Goal: Task Accomplishment & Management: Manage account settings

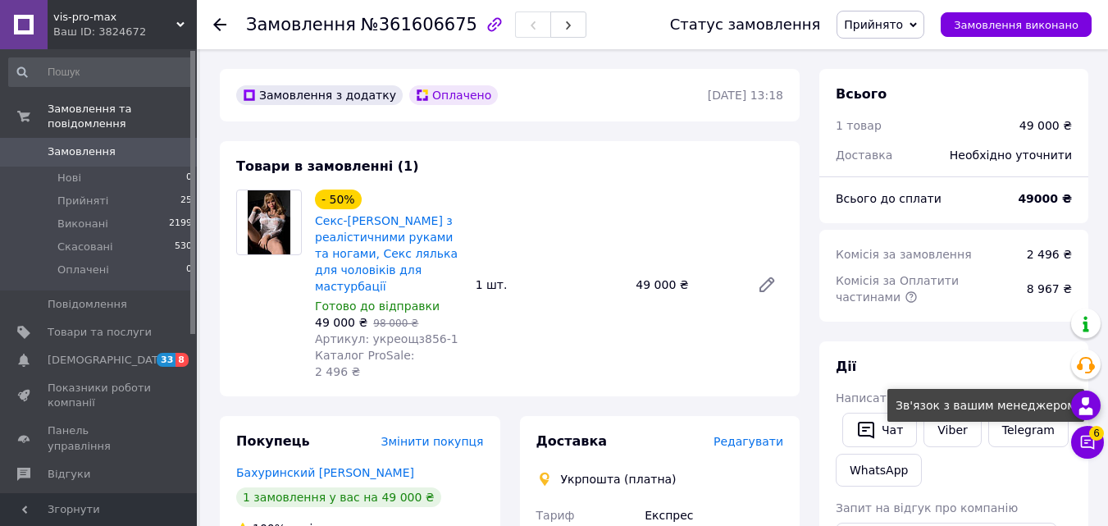
click at [1092, 410] on use at bounding box center [1086, 405] width 14 height 17
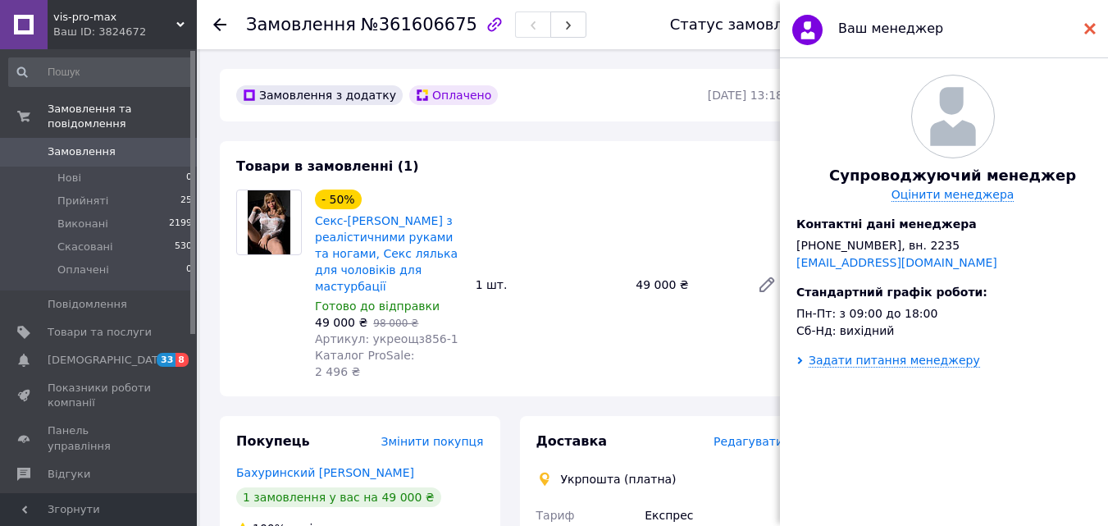
click at [1088, 30] on use at bounding box center [1089, 28] width 11 height 11
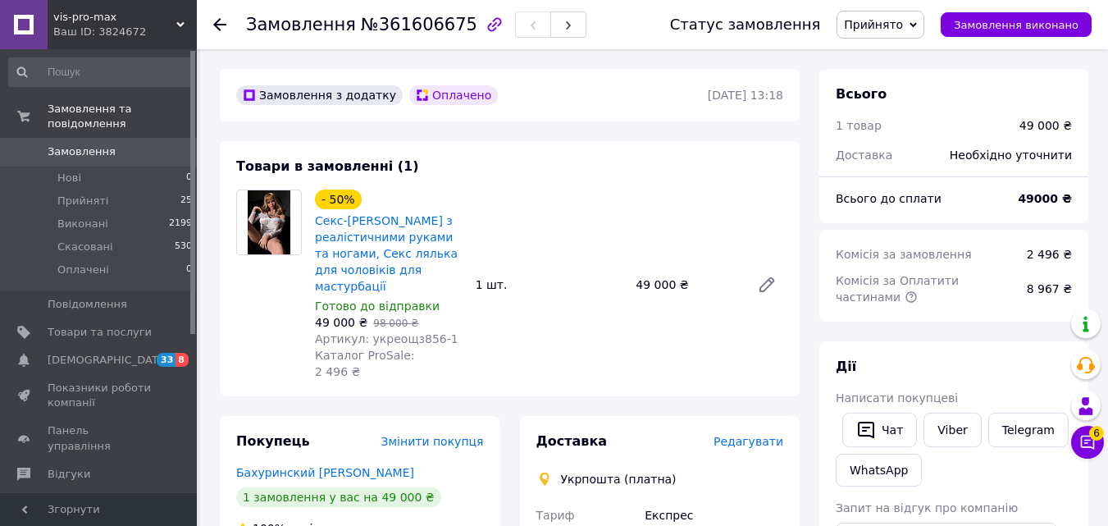
click at [900, 27] on span "Прийнято" at bounding box center [873, 24] width 59 height 13
click at [643, 154] on div "Товари в замовленні (1) - 50% Секс-[PERSON_NAME] з реалістичними руками та нога…" at bounding box center [510, 268] width 580 height 255
click at [903, 29] on span "Прийнято" at bounding box center [873, 24] width 59 height 13
click at [898, 80] on li "Скасовано" at bounding box center [880, 82] width 86 height 25
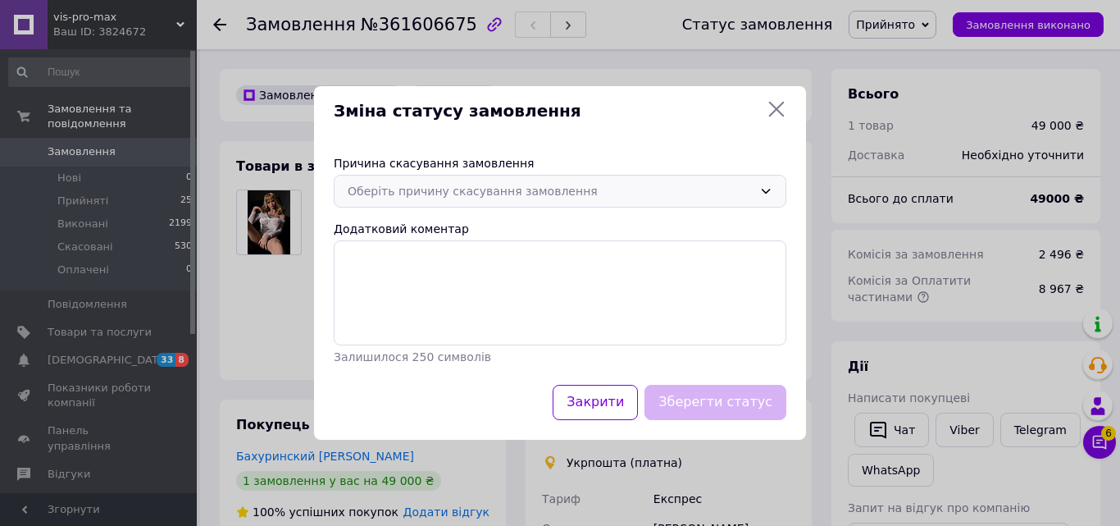
click at [412, 203] on div "Оберіть причину скасування замовлення" at bounding box center [560, 191] width 453 height 33
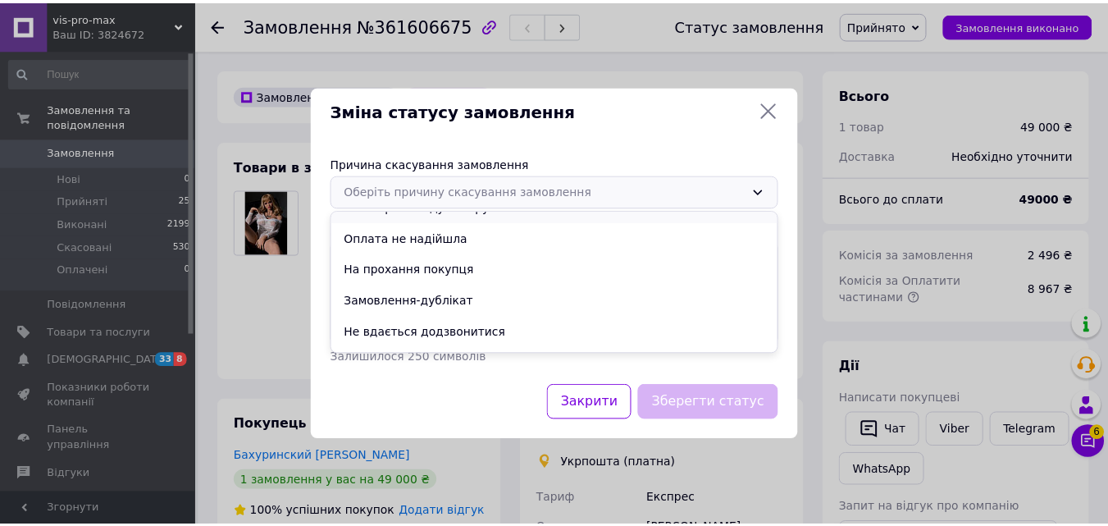
scroll to position [76, 0]
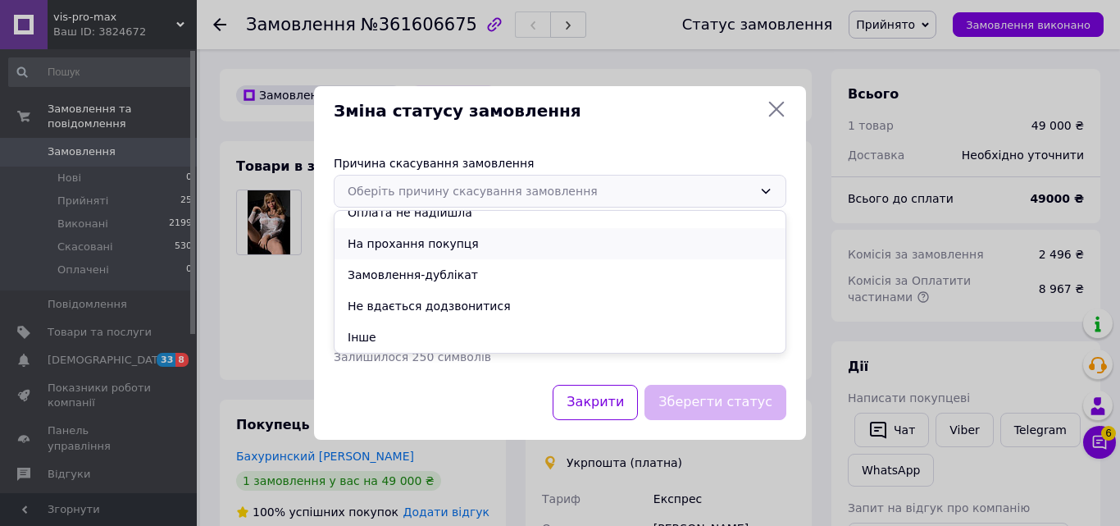
click at [431, 238] on li "На прохання покупця" at bounding box center [560, 243] width 451 height 31
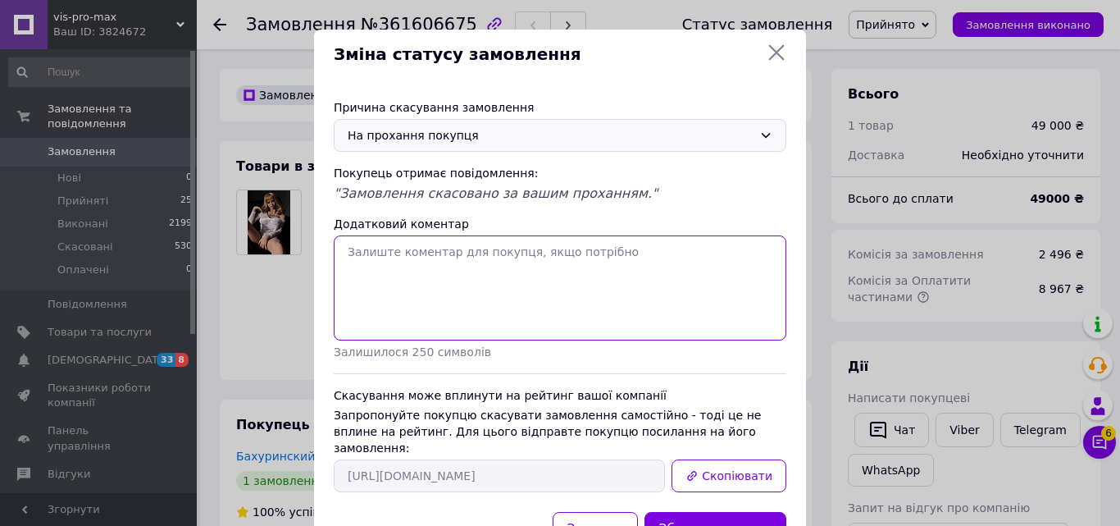
click at [476, 257] on textarea "Додатковий коментар" at bounding box center [560, 287] width 453 height 105
type textarea "У покупця не виходить самостійно скасувати замовлення"
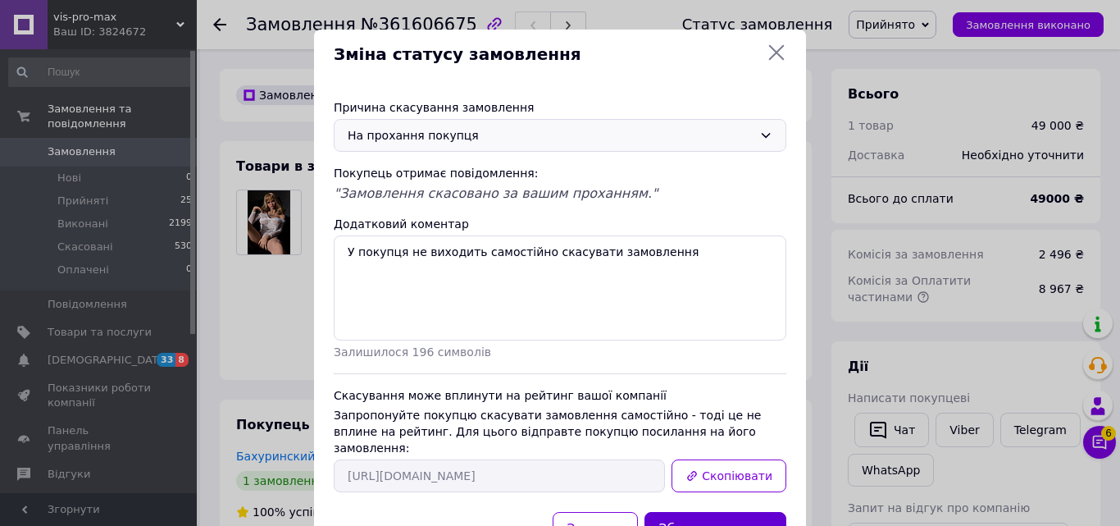
click at [722, 512] on button "Зберегти статус" at bounding box center [716, 529] width 142 height 35
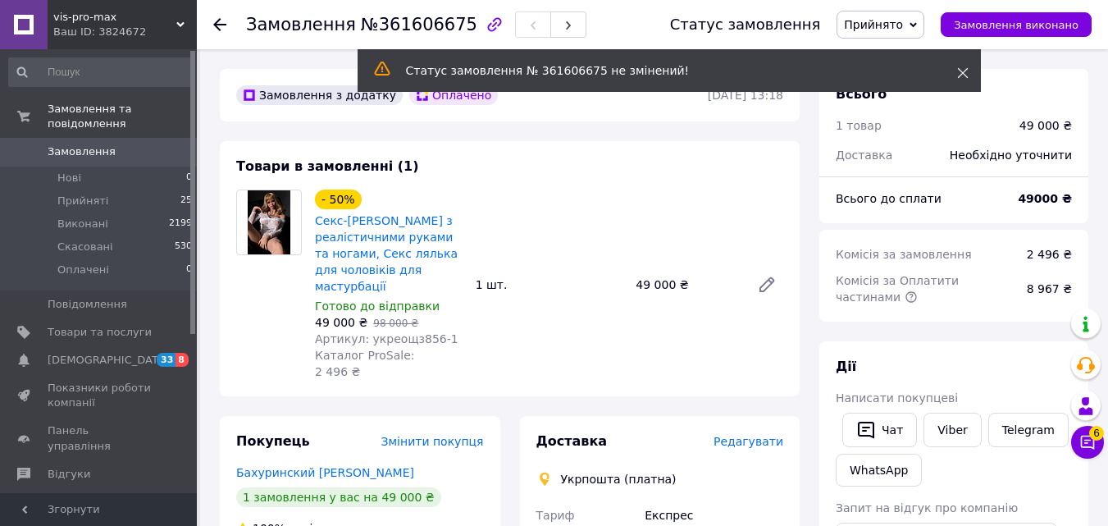
click at [959, 72] on icon at bounding box center [962, 72] width 11 height 11
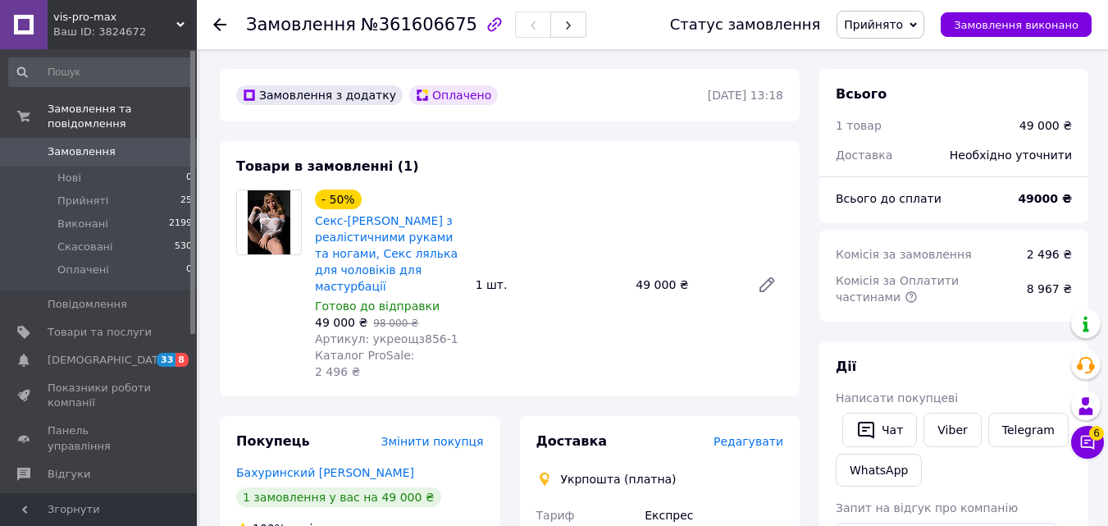
click at [894, 26] on span "Прийнято" at bounding box center [873, 24] width 59 height 13
click at [881, 82] on li "Скасовано" at bounding box center [880, 82] width 86 height 25
